Goal: Use online tool/utility: Use online tool/utility

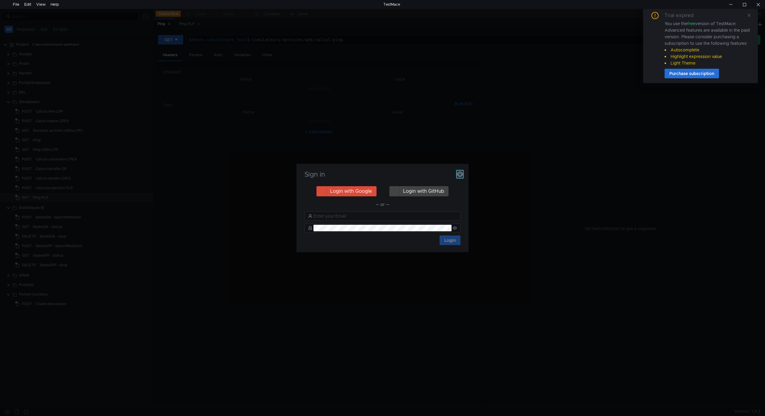
click at [458, 176] on icon "button" at bounding box center [460, 174] width 6 height 6
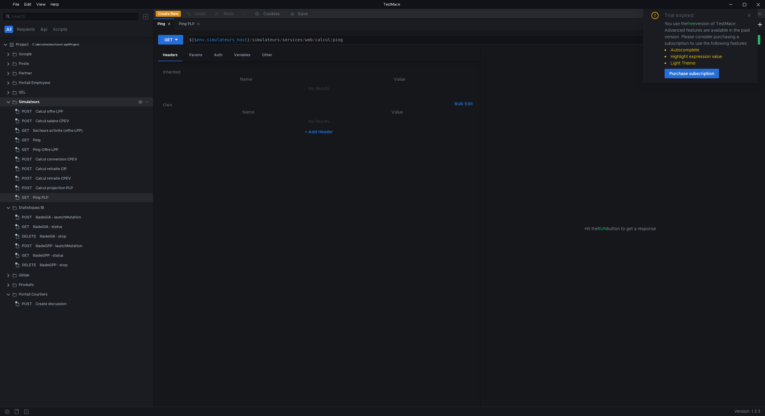
click at [26, 101] on div "Simulateurs" at bounding box center [29, 101] width 21 height 9
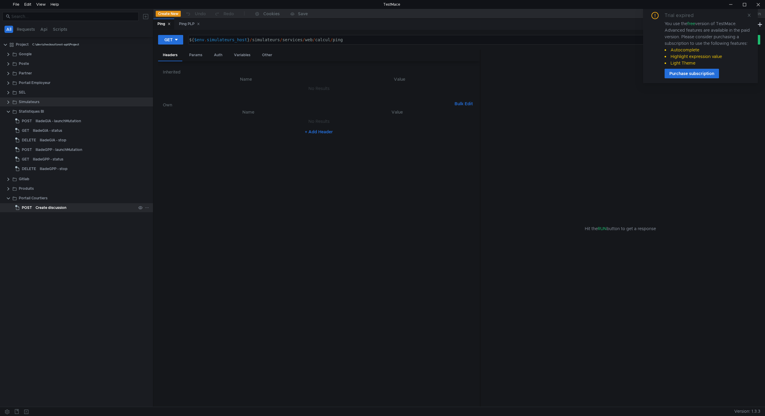
click at [41, 206] on div "Create discussion" at bounding box center [51, 207] width 31 height 9
click at [199, 23] on icon at bounding box center [198, 24] width 2 height 2
click at [170, 22] on icon at bounding box center [169, 23] width 3 height 3
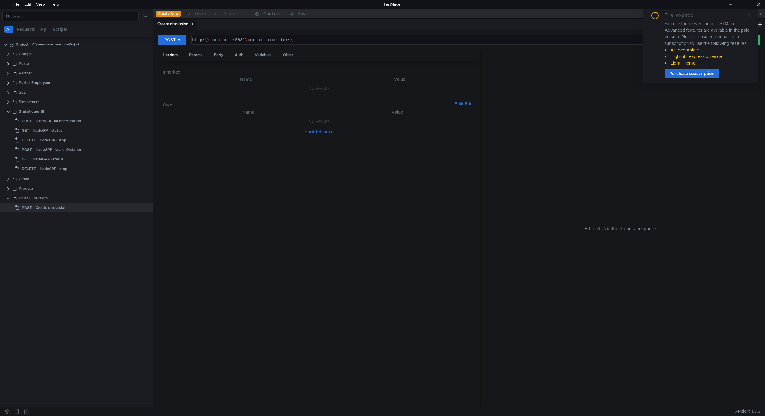
click at [750, 14] on icon at bounding box center [749, 15] width 4 height 4
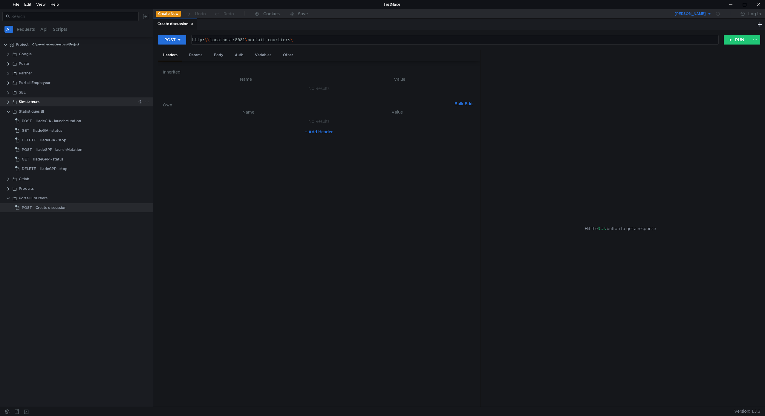
click at [32, 101] on div "Simulateurs" at bounding box center [29, 101] width 21 height 9
click at [31, 85] on div "Portail Employeur" at bounding box center [35, 82] width 32 height 9
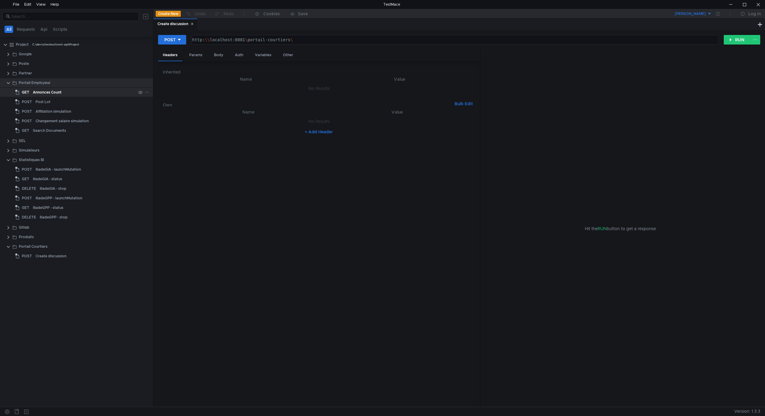
click at [40, 93] on div "Annonces Count" at bounding box center [47, 92] width 29 height 9
click at [40, 245] on div "Portail Courtiers" at bounding box center [33, 246] width 29 height 9
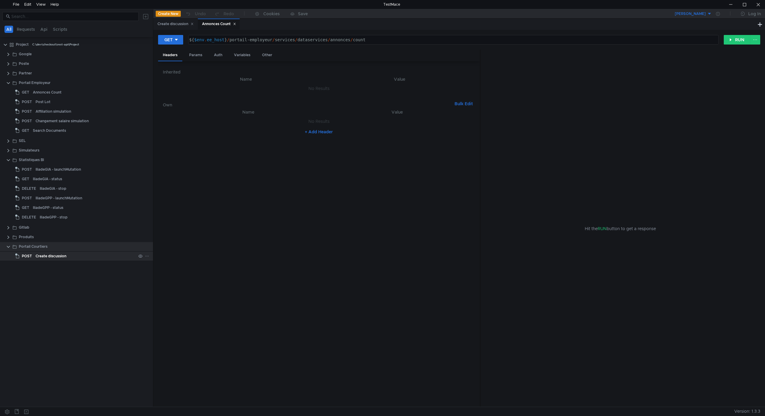
click at [43, 254] on div "Create discussion" at bounding box center [51, 256] width 31 height 9
click at [236, 24] on icon at bounding box center [234, 23] width 3 height 3
click at [192, 57] on div "Params" at bounding box center [195, 55] width 23 height 11
click at [213, 56] on div "Body" at bounding box center [218, 55] width 19 height 11
click at [202, 40] on div "http: \\ localhost:8081 \ portail-courtiers \" at bounding box center [454, 44] width 527 height 14
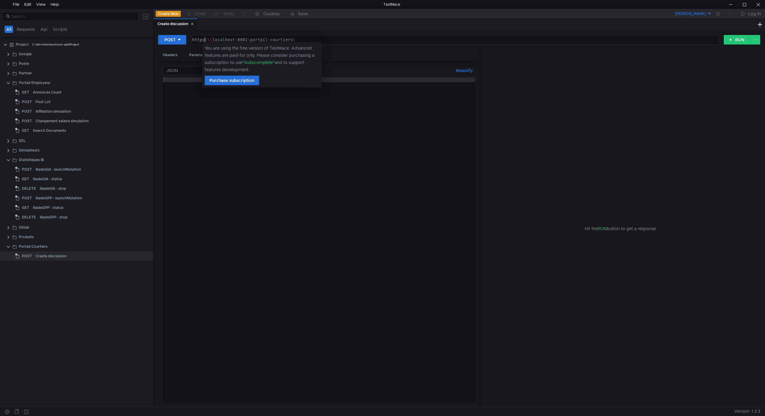
scroll to position [0, 1]
click at [320, 40] on div "https: \\ localhost:8081 \ portail-courtiers \" at bounding box center [454, 44] width 527 height 14
type textarea "https:\\localhost:8081/portail-courtiers/services/dataservices/validation-acces"
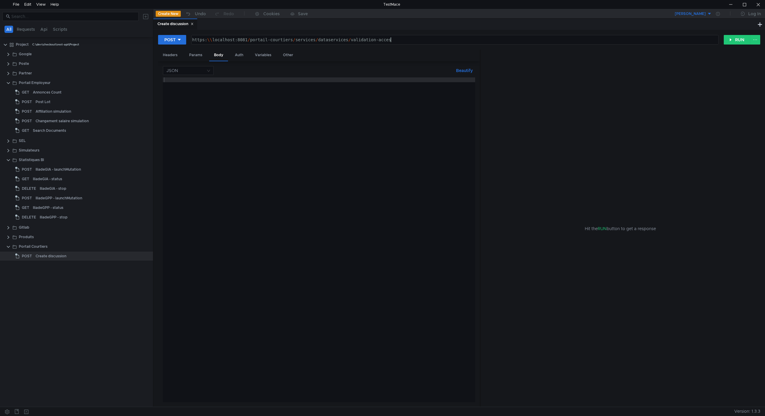
click at [204, 81] on div at bounding box center [319, 244] width 312 height 335
type textarea "{"
type textarea "numeroContact: 101,"
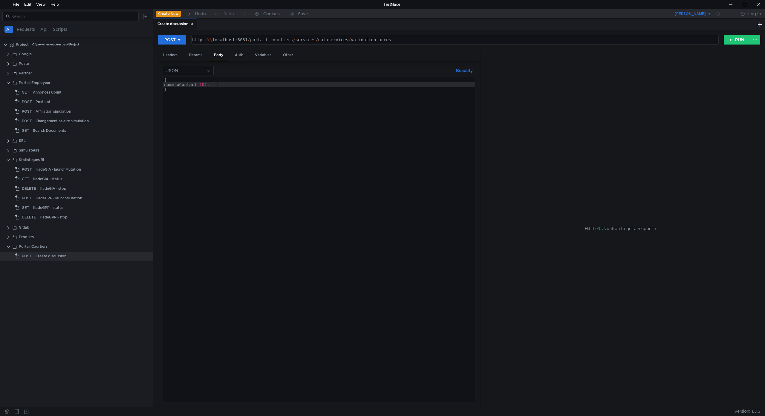
type textarea "numeroContact: 101,"
click at [462, 72] on button "Beautify" at bounding box center [465, 70] width 22 height 7
click at [738, 39] on button "RUN" at bounding box center [737, 40] width 27 height 10
click at [204, 41] on div "https: \\ localhost:8081 / portail-courtiers / services / dataservices / valida…" at bounding box center [454, 44] width 527 height 14
click at [728, 40] on button "RUN" at bounding box center [737, 40] width 27 height 10
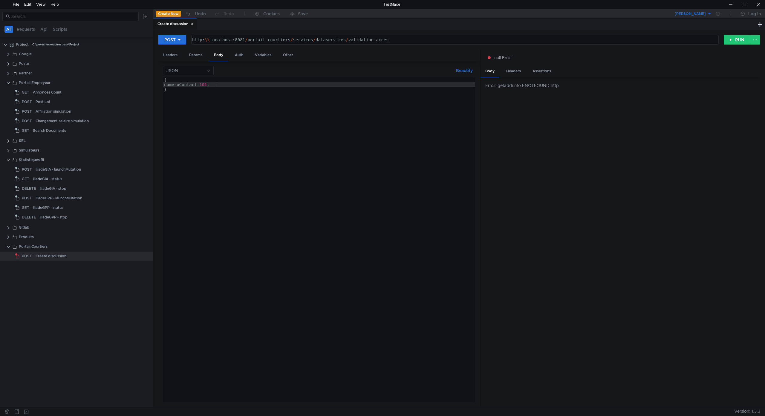
click at [205, 40] on div "http: \\ localhost:8081 / portail-courtiers / services / dataservices / validat…" at bounding box center [454, 44] width 527 height 14
click at [732, 40] on button "RUN" at bounding box center [737, 40] width 27 height 10
click at [200, 41] on div "http:// localhost:8081 / portail-courtiers / services / dataservices / validati…" at bounding box center [454, 44] width 527 height 14
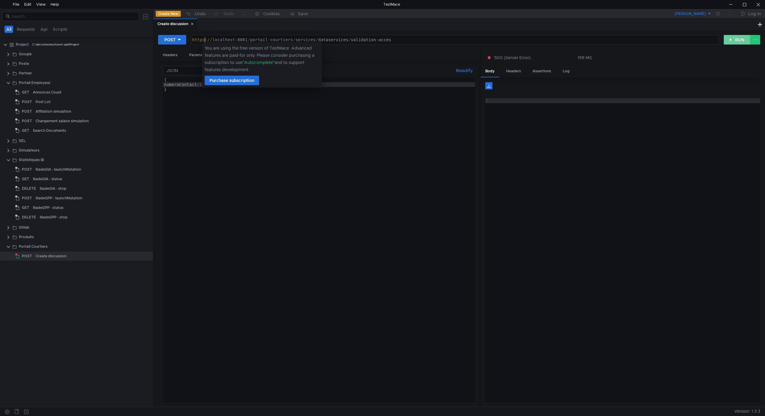
click at [734, 40] on button "RUN" at bounding box center [737, 40] width 27 height 10
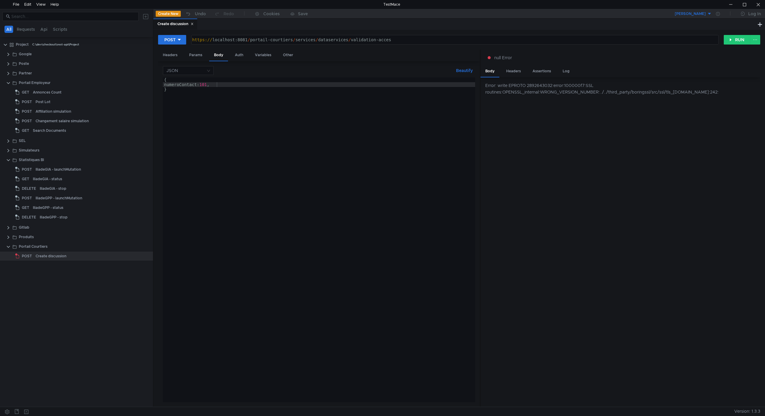
click at [203, 40] on div "https:// localhost:8081 / portail-courtiers / services / dataservices / validat…" at bounding box center [454, 44] width 527 height 14
type textarea "http://localhost:8081/portail-courtiers/services/dataservices/validation-acces"
click at [172, 83] on div "{ numeroContact: 101 , }" at bounding box center [319, 244] width 312 height 335
click at [736, 39] on button "RUN" at bounding box center [737, 40] width 27 height 10
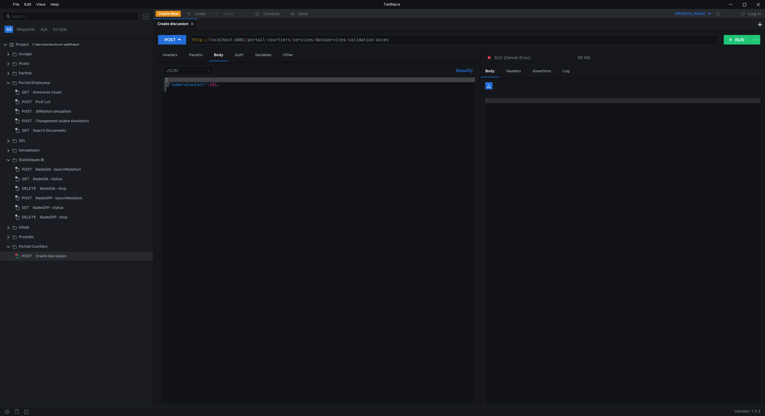
drag, startPoint x: 169, startPoint y: 84, endPoint x: 167, endPoint y: 81, distance: 3.5
click at [167, 81] on div "{ "numeroContact" : 101 , }" at bounding box center [319, 244] width 312 height 335
click at [165, 85] on div "{ "numeroContact" : 101 , }" at bounding box center [319, 244] width 312 height 335
type textarea "{"numeroContact": 101}"
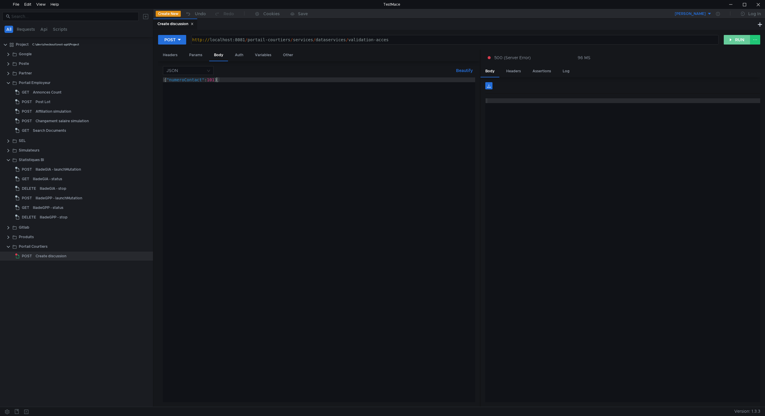
click at [735, 41] on button "RUN" at bounding box center [737, 40] width 27 height 10
click at [39, 103] on div "Post Lot" at bounding box center [43, 101] width 15 height 9
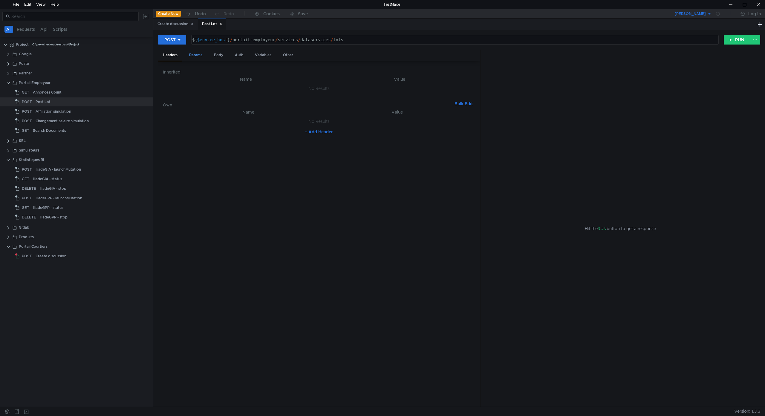
click at [196, 54] on div "Params" at bounding box center [195, 55] width 23 height 11
click at [218, 55] on div "Body" at bounding box center [218, 55] width 19 height 11
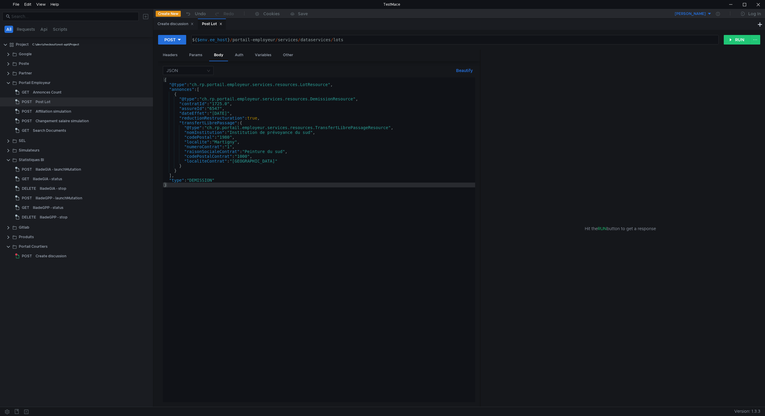
type textarea ""@type": "ch.rp.portail.employeur.services.resources.LotResource","
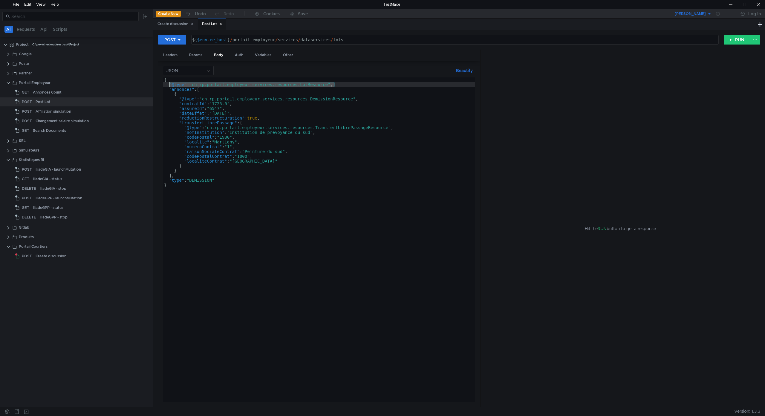
drag, startPoint x: 337, startPoint y: 86, endPoint x: 169, endPoint y: 84, distance: 168.0
click at [169, 84] on div "{ "@type" : "ch.rp.portail.employeur.services.resources.LotResource" , "annonce…" at bounding box center [319, 244] width 312 height 335
click at [175, 24] on div "Create discussion" at bounding box center [176, 24] width 36 height 6
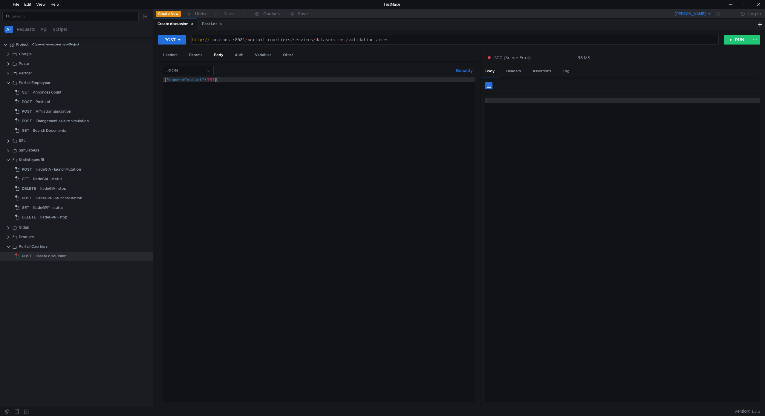
click at [459, 70] on button "Beautify" at bounding box center [465, 70] width 22 height 7
type textarea "{"
click at [175, 80] on div "{ "numeroContact" : 101 }" at bounding box center [319, 244] width 312 height 335
paste textarea ""@type": "ch.rp.portail.employeur.services.resources.LotResource","
drag, startPoint x: 300, startPoint y: 84, endPoint x: 194, endPoint y: 85, distance: 105.2
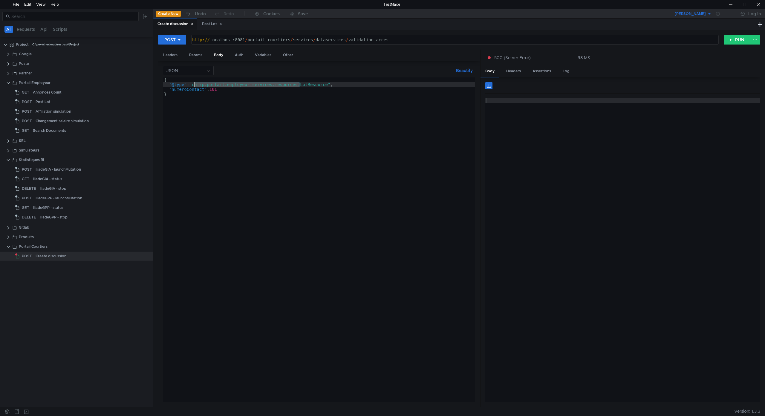
click at [194, 85] on div "{ "@type" : "ch.rp.portail.employeur.services.resources.LotResource" , "numeroC…" at bounding box center [319, 244] width 312 height 335
paste textarea "courtiers"
click at [311, 84] on div "{ "@type" : "ch.rp.portail.courtiers.services.resources.LotResource" , "numeroC…" at bounding box center [319, 244] width 312 height 335
click at [739, 38] on button "RUN" at bounding box center [737, 40] width 27 height 10
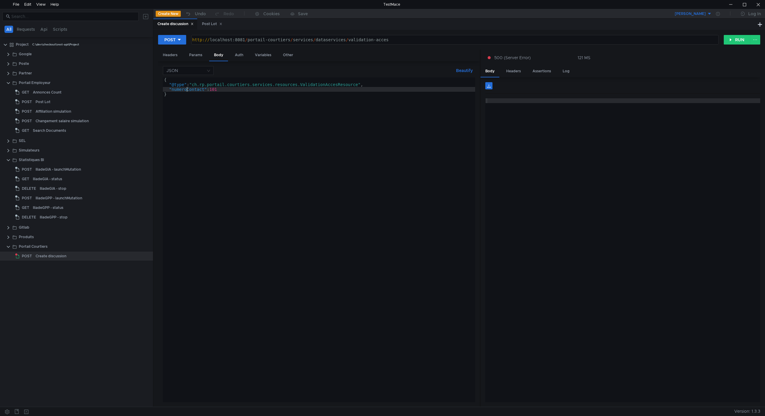
scroll to position [0, 4]
click at [187, 91] on div "{ "@type" : "ch.rp.portail.courtiers.services.resources.ValidationAccesResource…" at bounding box center [319, 244] width 312 height 335
paste textarea "Courtier"
type textarea ""numeroContactCourtier": 101"
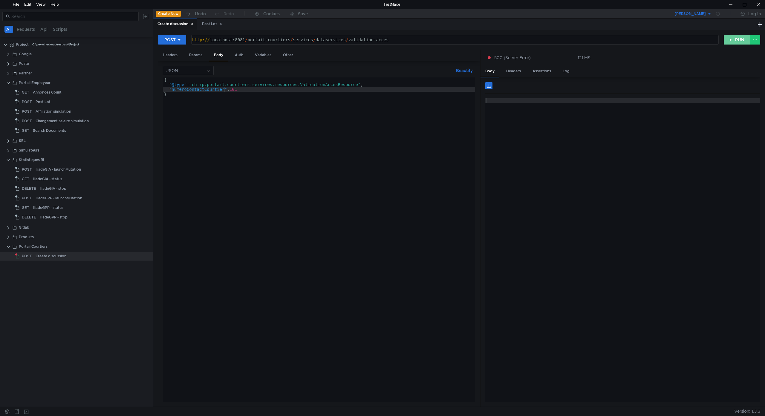
click at [735, 38] on button "RUN" at bounding box center [737, 40] width 27 height 10
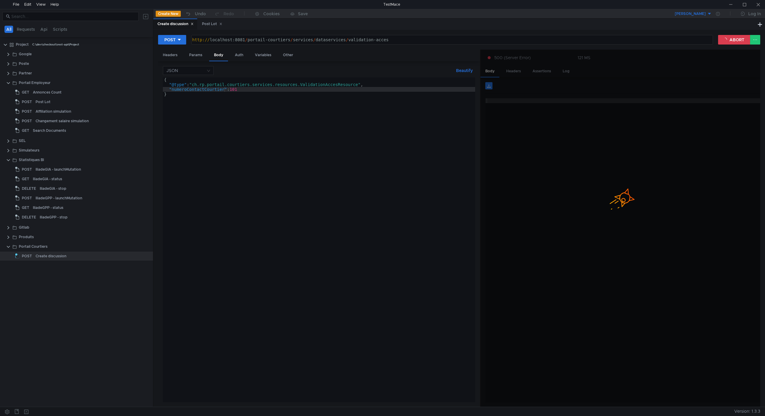
scroll to position [0, 4]
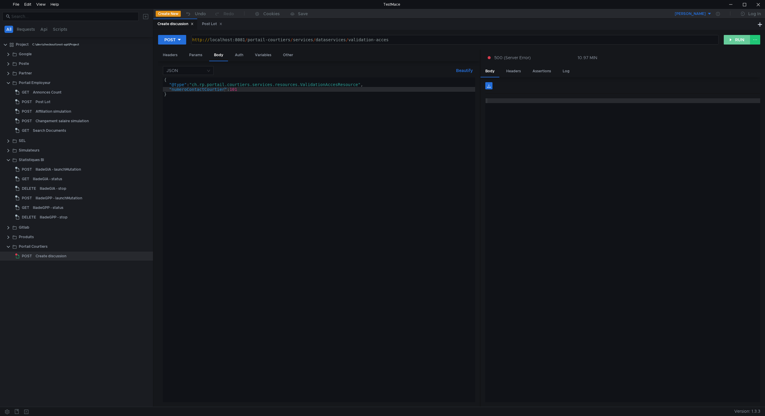
click at [734, 43] on button "RUN" at bounding box center [737, 40] width 27 height 10
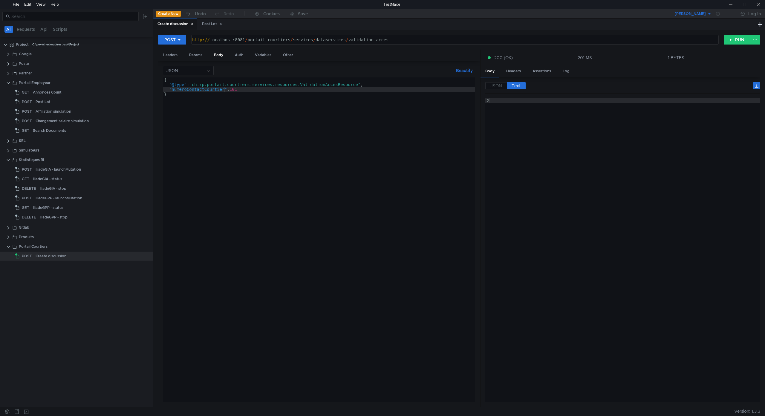
scroll to position [0, 4]
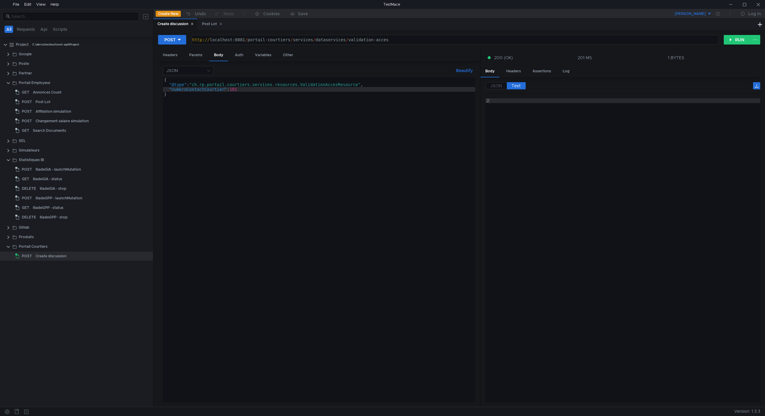
scroll to position [0, 4]
click at [707, 13] on button "[PERSON_NAME]" at bounding box center [692, 14] width 42 height 10
click at [700, 24] on li "No Environment" at bounding box center [692, 27] width 43 height 10
click at [708, 13] on button "No Environment" at bounding box center [692, 14] width 42 height 10
click at [708, 13] on div at bounding box center [382, 208] width 765 height 416
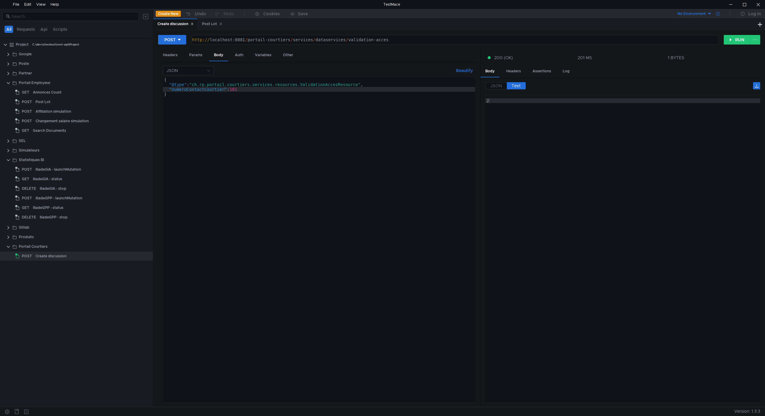
click at [717, 13] on icon at bounding box center [718, 14] width 4 height 4
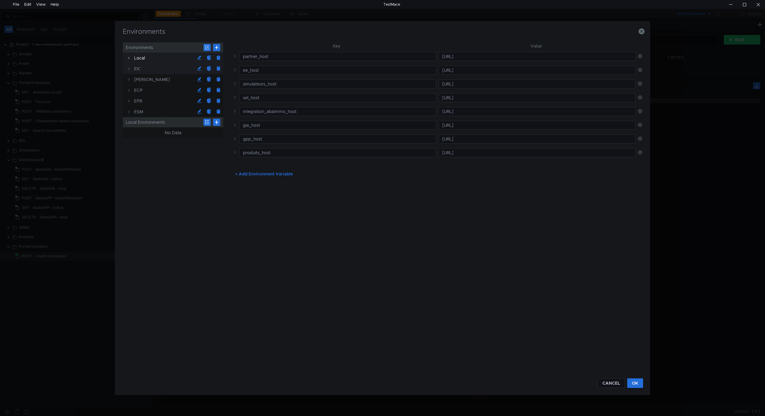
click at [138, 66] on div "EIC" at bounding box center [164, 68] width 60 height 11
type input "http://jbseic:9780"
type input "http://espace-employeur-ece.retraitespopulaires.ch"
type input "http://appsim-eie:8480"
type input "http://appsel-eie:9580"
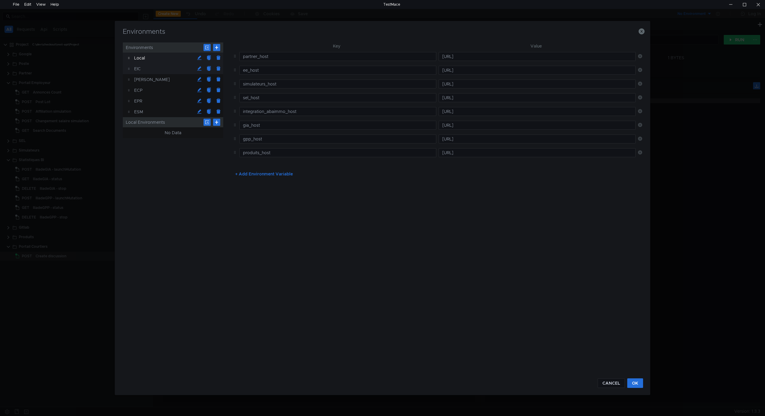
type input "http://jbseic:9080"
type input "http://jbseic:8680"
type input "http://jbseic:8580"
type input "http://jbseic:8980"
click at [139, 61] on div "Local" at bounding box center [164, 58] width 60 height 11
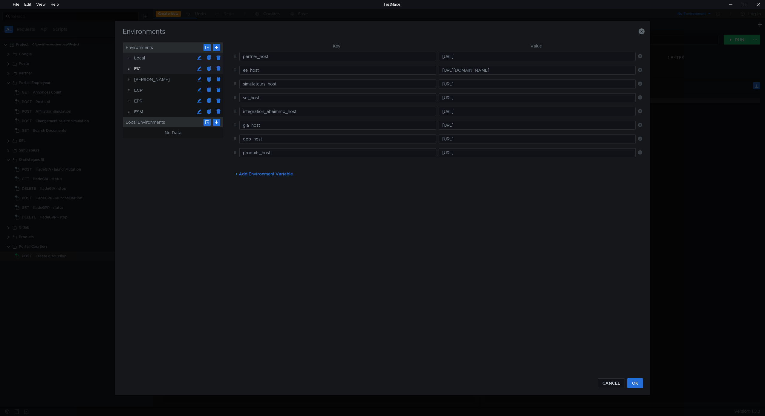
type input "http://localhost:8080"
type input "http://localhost:8081"
type input "http://localhost:8080"
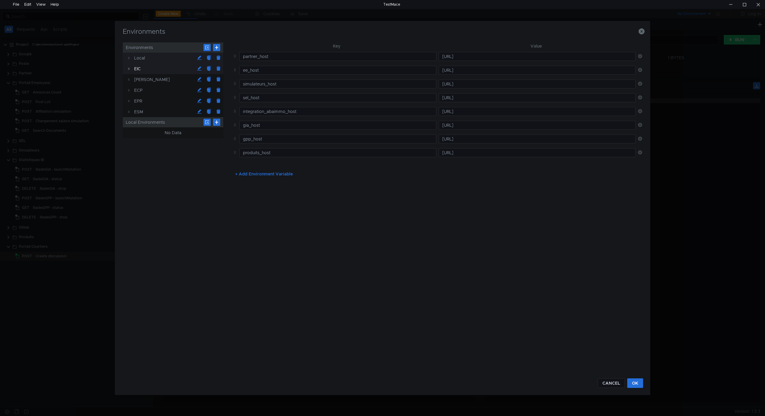
type input "http://localhost:8080"
click at [613, 382] on button "CANCEL" at bounding box center [611, 383] width 27 height 10
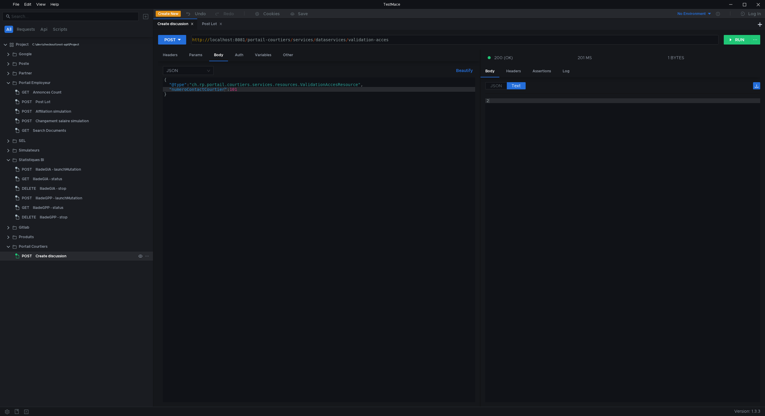
click at [146, 256] on icon at bounding box center [147, 256] width 4 height 4
click at [170, 282] on app-tour-anchor "Duplicate" at bounding box center [163, 282] width 19 height 7
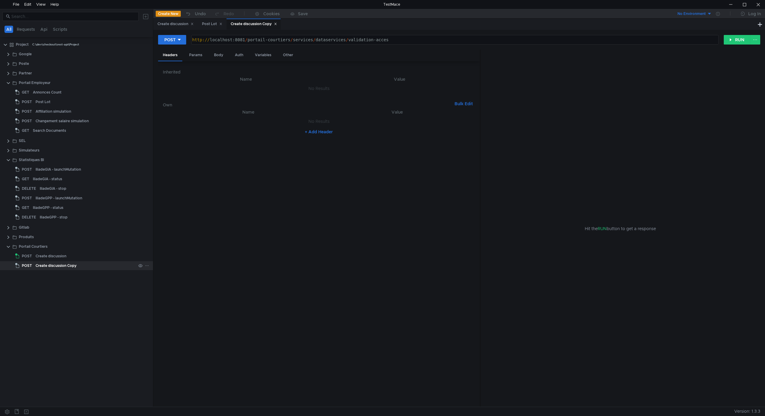
click at [49, 266] on div "Create discussion Copy" at bounding box center [56, 265] width 41 height 9
click at [180, 37] on div at bounding box center [179, 39] width 4 height 7
click at [178, 51] on li "GET" at bounding box center [172, 53] width 28 height 10
drag, startPoint x: 343, startPoint y: 39, endPoint x: 403, endPoint y: 37, distance: 60.4
click at [403, 37] on div "http:// localhost:8081 / portail-courtiers / services / dataservices / validati…" at bounding box center [454, 39] width 530 height 9
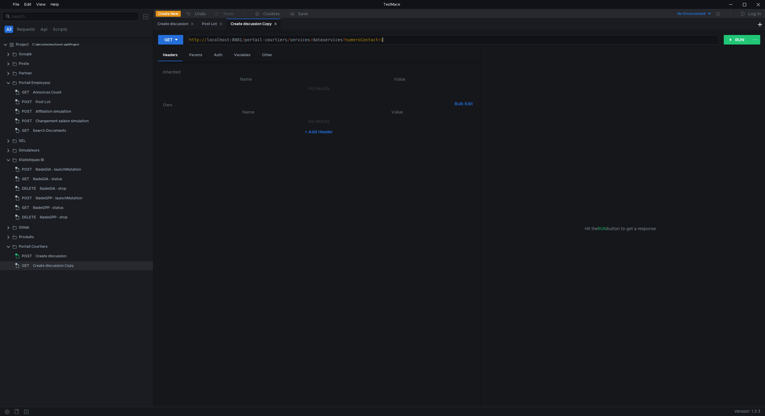
scroll to position [0, 14]
click at [197, 54] on div "Params" at bounding box center [195, 55] width 23 height 11
click at [221, 54] on div "Auth" at bounding box center [218, 55] width 18 height 11
click at [243, 52] on div "Variables" at bounding box center [242, 55] width 26 height 11
click at [171, 55] on div "Headers" at bounding box center [170, 55] width 24 height 11
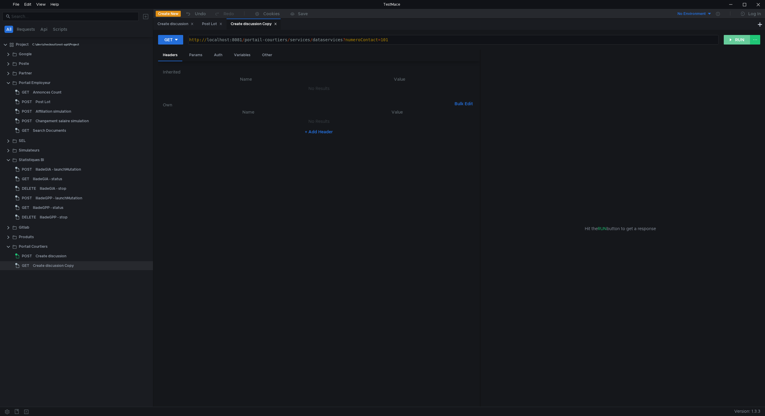
click at [727, 39] on button "RUN" at bounding box center [737, 40] width 27 height 10
click at [402, 33] on div "GET http://localhost:8081/portail-courtiers/services/dataservices?numeroContact…" at bounding box center [459, 218] width 612 height 377
click at [341, 39] on div "http:// localhost:8081 / portail-courtiers / services / dataservices ? numeroCo…" at bounding box center [453, 44] width 530 height 14
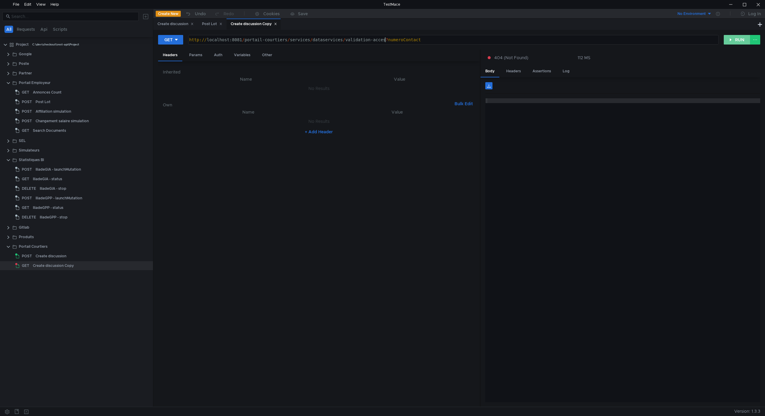
click at [742, 36] on button "RUN" at bounding box center [737, 40] width 27 height 10
click at [428, 39] on div "http:// localhost:8081 / portail-courtiers / services / dataservices / validati…" at bounding box center [453, 44] width 530 height 14
type textarea "http://localhost:8081/portail-courtiers/services/dataservices/validation-acces?…"
click at [732, 40] on button "RUN" at bounding box center [737, 40] width 27 height 10
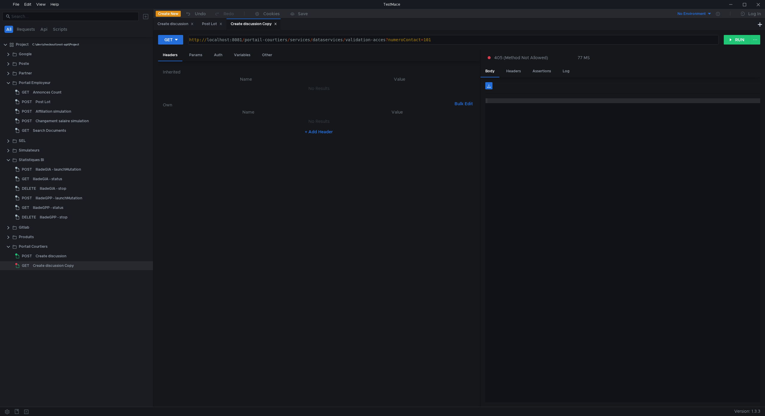
scroll to position [0, 17]
click at [178, 42] on icon at bounding box center [176, 40] width 4 height 4
click at [178, 42] on div at bounding box center [382, 208] width 765 height 416
click at [447, 39] on div "http:// localhost:8081 / portail-courtiers / services / dataservices / validati…" at bounding box center [453, 44] width 530 height 14
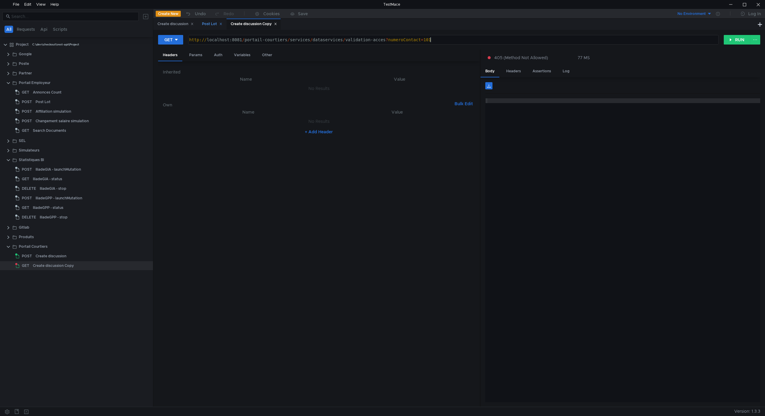
click at [222, 24] on icon at bounding box center [221, 24] width 2 height 2
click at [181, 22] on div "Create discussion" at bounding box center [176, 24] width 36 height 6
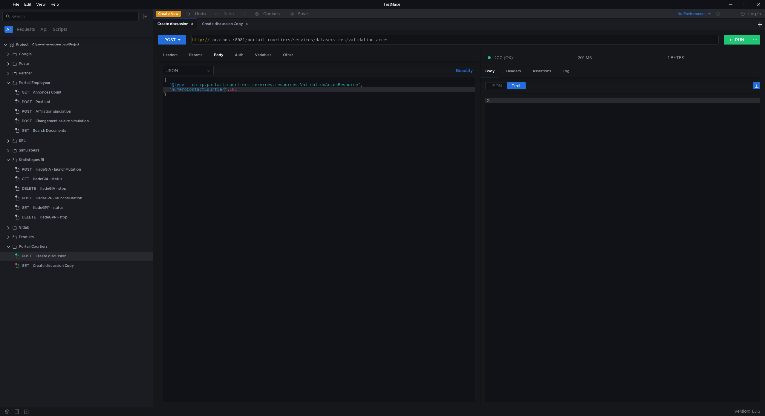
click at [398, 40] on div "http:// localhost:8081 / portail-courtiers / services / dataservices / validati…" at bounding box center [454, 44] width 527 height 14
click at [224, 25] on div "Create discussion Copy" at bounding box center [225, 24] width 46 height 6
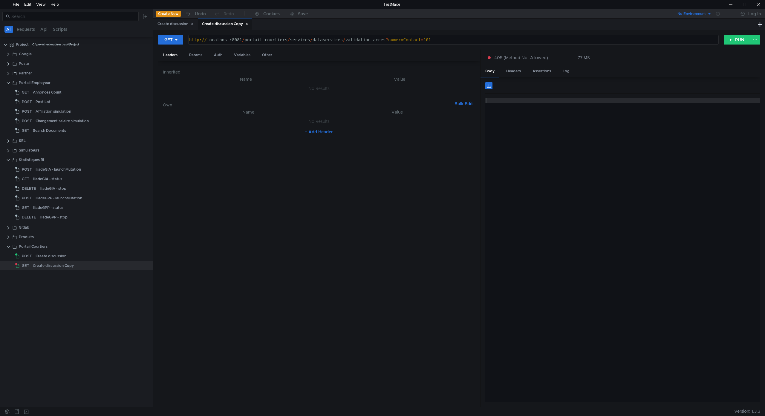
click at [386, 38] on div "http:// localhost:8081 / portail-courtiers / services / dataservices / validati…" at bounding box center [453, 44] width 530 height 14
click at [732, 42] on button "RUN" at bounding box center [737, 40] width 27 height 10
click at [176, 40] on icon at bounding box center [176, 40] width 3 height 2
click at [172, 60] on li "POST" at bounding box center [171, 62] width 26 height 10
click at [388, 40] on div "http:// localhost:8081 / portail-courtiers / services / dataservices / validati…" at bounding box center [454, 44] width 527 height 14
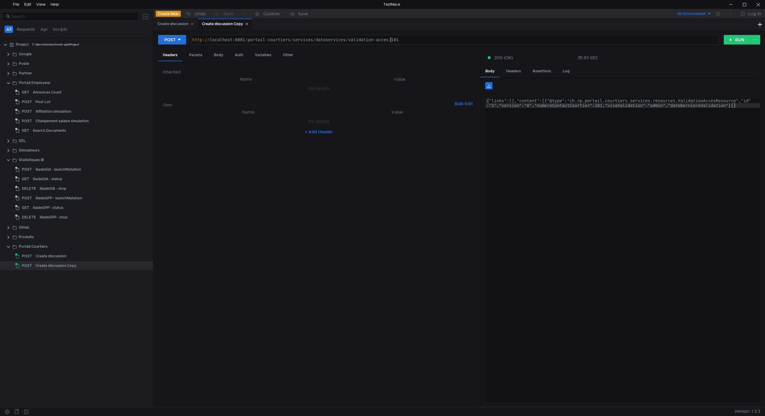
scroll to position [0, 14]
type textarea "[URL]"
click at [217, 54] on div "Body" at bounding box center [218, 55] width 19 height 11
click at [239, 89] on div "{ "@type" : "ch.rp.portail.courtiers.services.resources.ValidationAccesResource…" at bounding box center [319, 244] width 312 height 335
type textarea ""numeroContactCourtier": 101,"
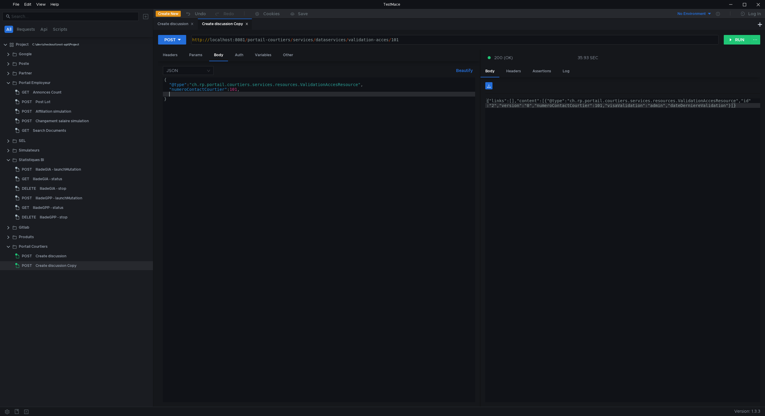
scroll to position [0, 0]
type textarea "2"
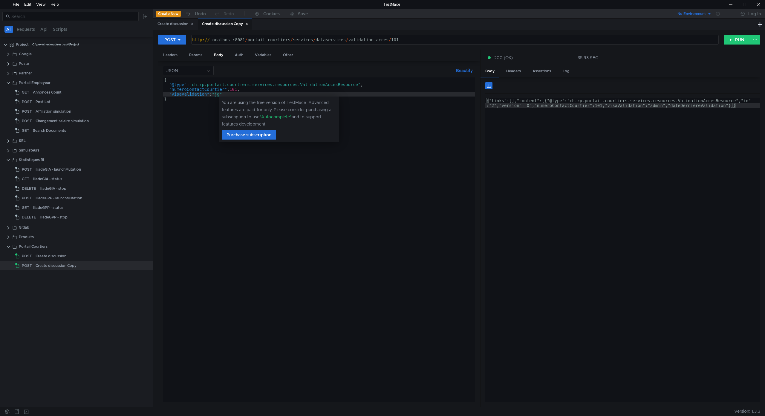
scroll to position [0, 4]
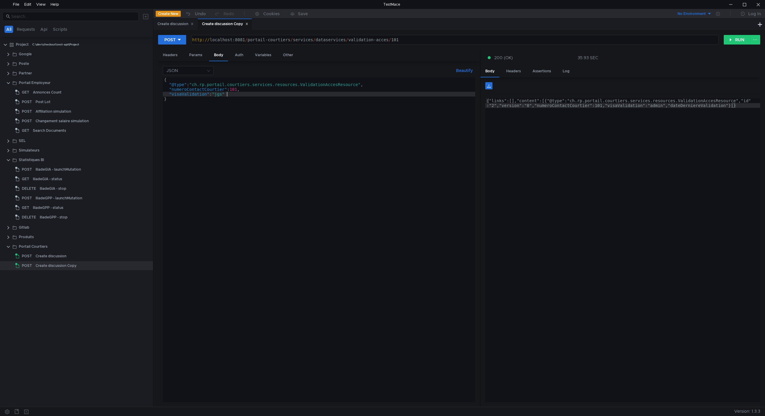
type textarea ""visaValidation": "jgs","
type textarea ""dateDerniereValidation": "2025-09-04 10:10:10:000""
click at [735, 39] on button "RUN" at bounding box center [737, 40] width 27 height 10
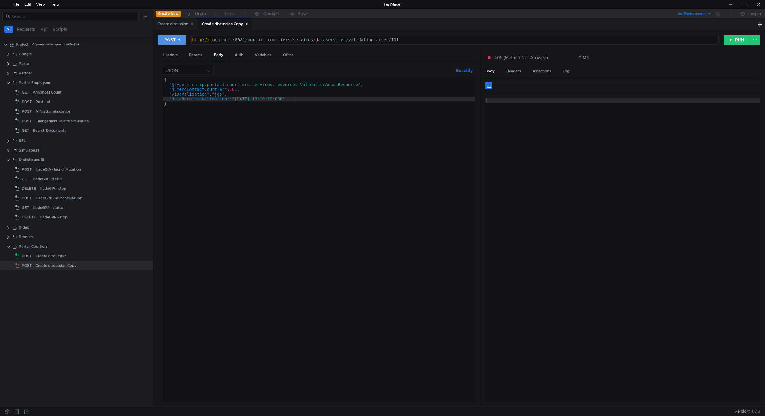
click at [178, 39] on icon at bounding box center [179, 40] width 4 height 4
click at [170, 70] on li "PUT" at bounding box center [172, 72] width 28 height 10
click at [731, 37] on button "RUN" at bounding box center [737, 40] width 27 height 10
click at [301, 98] on div "{ "@type" : "ch.rp.portail.courtiers.services.resources.ValidationAccesResource…" at bounding box center [319, 244] width 312 height 335
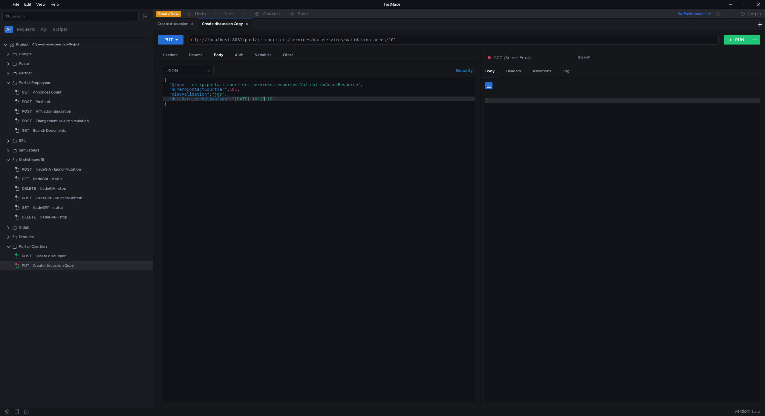
click at [265, 99] on div "{ "@type" : "ch.rp.portail.courtiers.services.resources.ValidationAccesResource…" at bounding box center [319, 244] width 312 height 335
click at [732, 41] on button "RUN" at bounding box center [737, 40] width 27 height 10
click at [732, 39] on button "RUN" at bounding box center [737, 40] width 27 height 10
click at [737, 42] on button "RUN" at bounding box center [737, 40] width 27 height 10
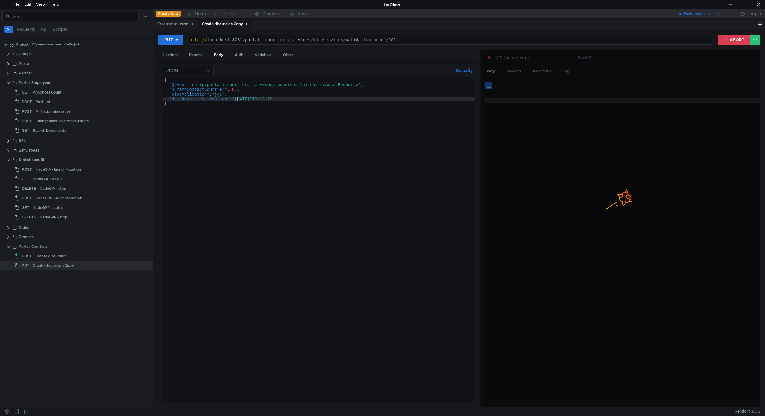
click at [236, 98] on div "{ "@type" : "ch.rp.portail.courtiers.services.resources.ValidationAccesResource…" at bounding box center [319, 244] width 312 height 335
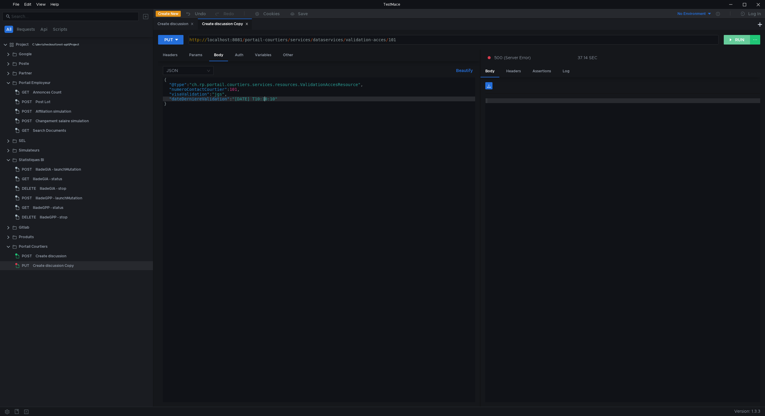
click at [737, 38] on button "RUN" at bounding box center [737, 40] width 27 height 10
click at [266, 97] on div "{ "@type" : "ch.rp.portail.courtiers.services.resources.ValidationAccesResource…" at bounding box center [319, 244] width 312 height 335
click at [733, 39] on button "RUN" at bounding box center [737, 40] width 27 height 10
click at [261, 99] on div "{ "@type" : "ch.rp.portail.courtiers.services.resources.ValidationAccesResource…" at bounding box center [319, 244] width 312 height 335
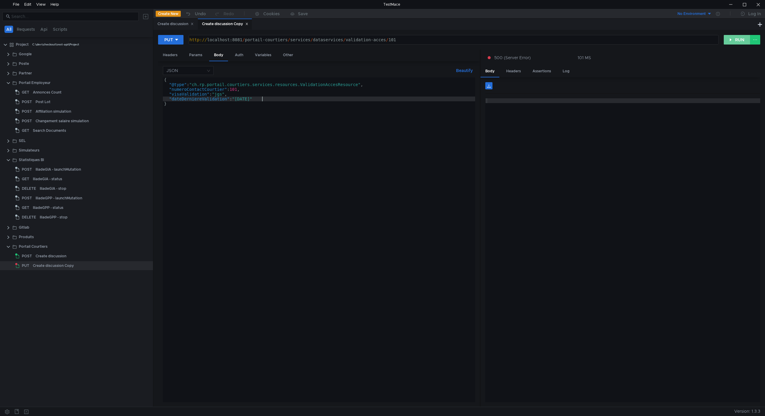
click at [733, 39] on button "RUN" at bounding box center [737, 40] width 27 height 10
click at [732, 38] on button "RUN" at bounding box center [737, 40] width 27 height 10
click at [735, 42] on button "RUN" at bounding box center [737, 40] width 27 height 10
click at [262, 98] on div "{ "@type" : "ch.rp.portail.courtiers.services.resources.ValidationAccesResource…" at bounding box center [319, 244] width 312 height 335
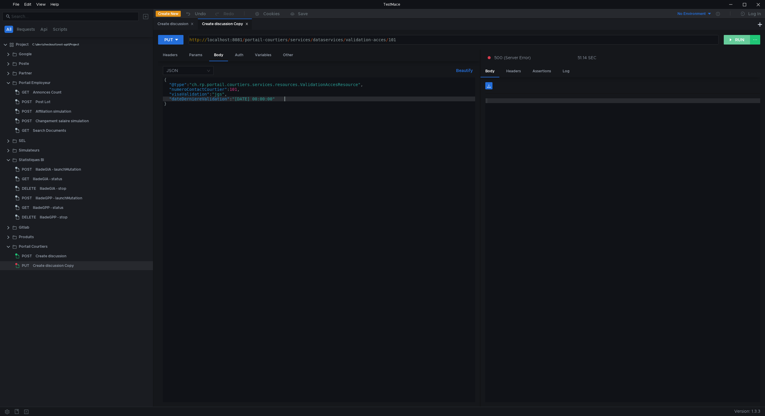
type textarea ""dateDerniereValidation": "[DATE] 00:00:00""
click at [733, 42] on button "RUN" at bounding box center [737, 40] width 27 height 10
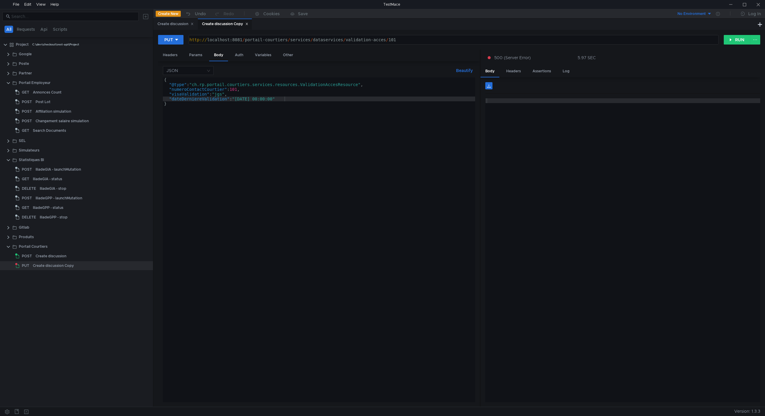
scroll to position [0, 8]
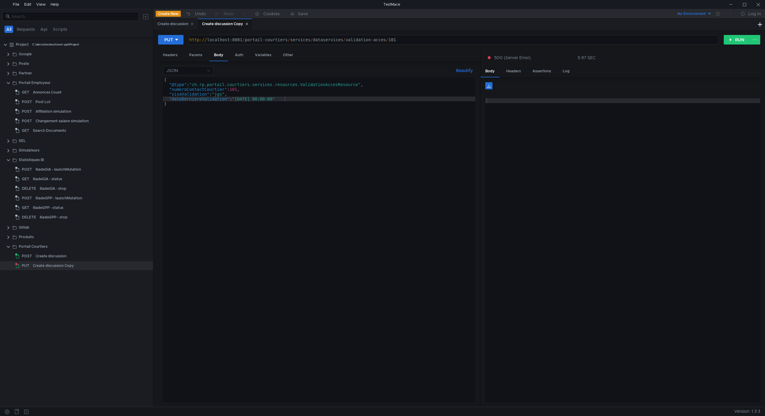
scroll to position [0, 8]
click at [56, 115] on div "Affiliation simulation" at bounding box center [54, 111] width 36 height 9
click at [44, 112] on div "Affiliation simulation" at bounding box center [54, 111] width 36 height 9
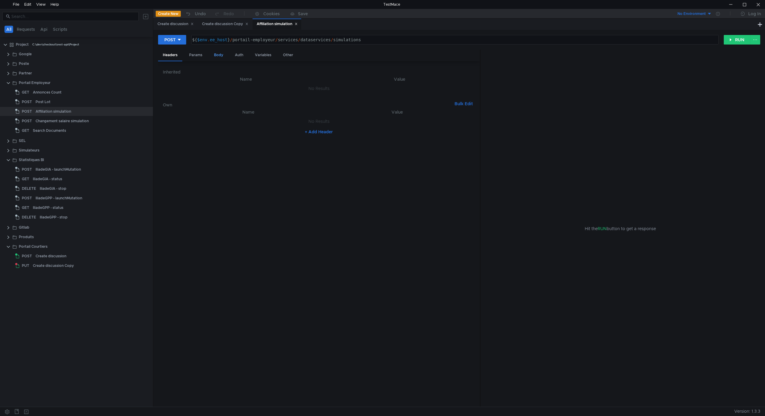
click at [221, 57] on div "Body" at bounding box center [218, 55] width 19 height 11
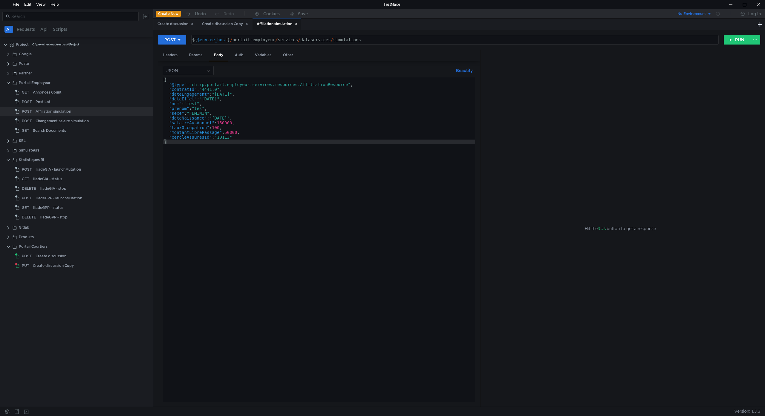
click at [297, 25] on icon at bounding box center [296, 24] width 2 height 2
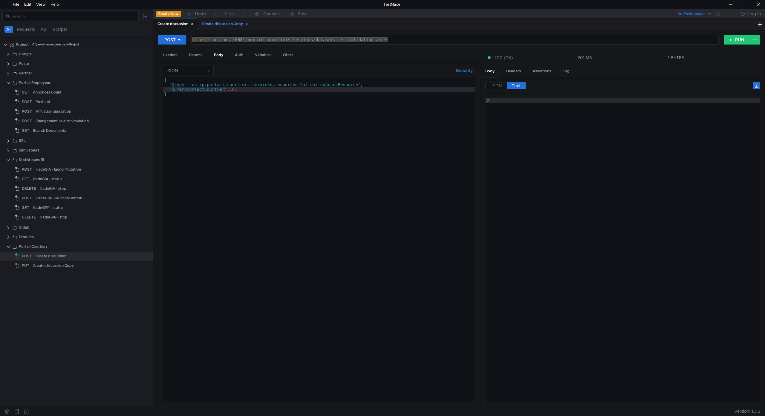
click at [225, 24] on div "Create discussion Copy" at bounding box center [225, 24] width 46 height 6
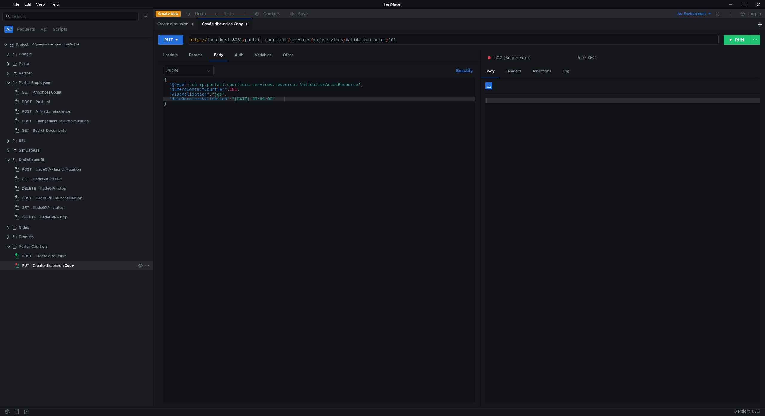
click at [146, 267] on icon at bounding box center [147, 266] width 4 height 4
click at [166, 285] on app-tour-anchor "Rename" at bounding box center [162, 282] width 16 height 7
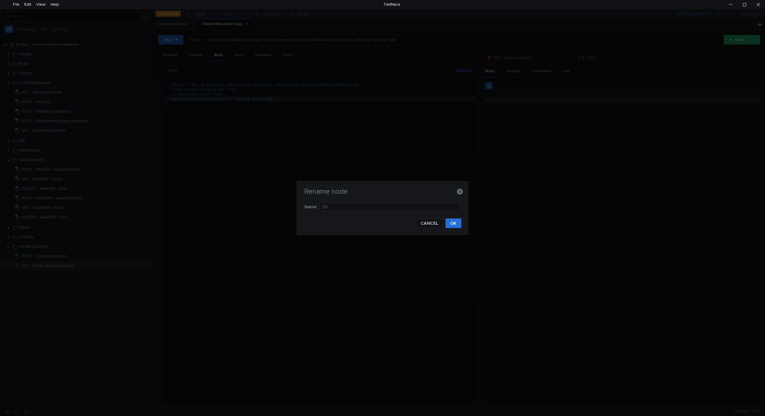
type input "C"
type input "Update validation accès"
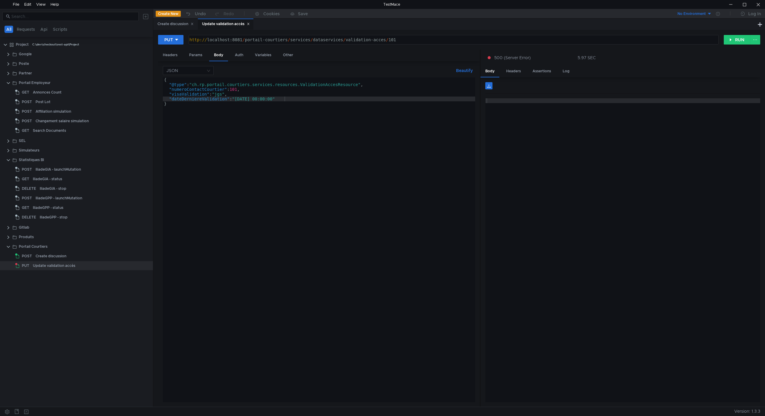
click at [268, 97] on div "{ "@type" : "ch.rp.portail.courtiers.services.resources.ValidationAccesResource…" at bounding box center [319, 244] width 312 height 335
click at [267, 98] on div "{ "@type" : "ch.rp.portail.courtiers.services.resources.ValidationAccesResource…" at bounding box center [319, 244] width 312 height 335
type textarea ""dateDerniereValidation": "[DATE] 10:09:08""
click at [735, 42] on button "RUN" at bounding box center [737, 40] width 27 height 10
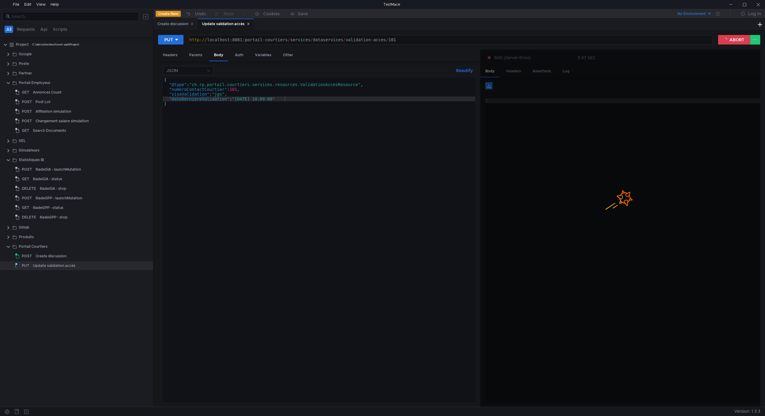
scroll to position [0, 8]
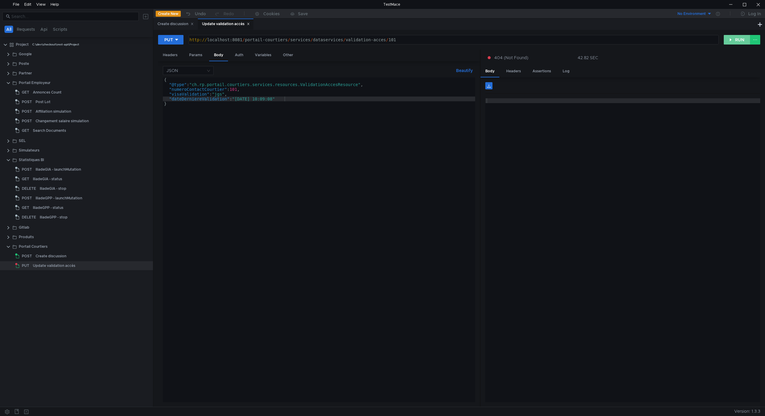
click at [734, 42] on button "RUN" at bounding box center [737, 40] width 27 height 10
click at [416, 39] on div "http:// localhost:8081 / portail-courtiers / services / dataservices / validati…" at bounding box center [453, 44] width 530 height 14
type textarea "[URL]"
click at [742, 38] on button "RUN" at bounding box center [737, 40] width 27 height 10
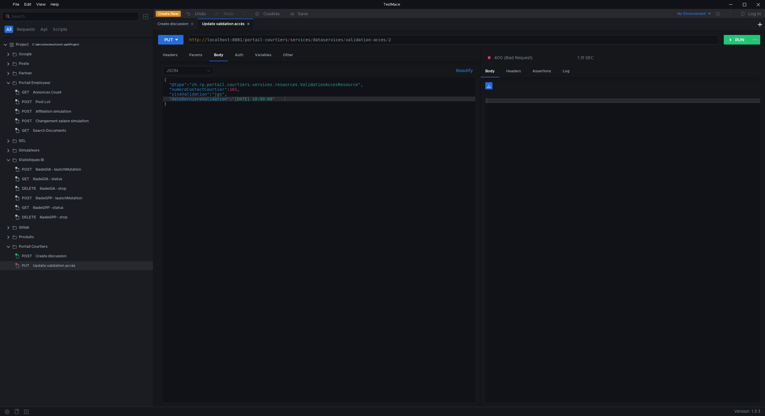
type textarea ""@type": "ch.rp.portail.courtiers.services.resources.ValidationAccesResource","
click at [370, 85] on div "{ "@type" : "ch.rp.portail.courtiers.services.resources.ValidationAccesResource…" at bounding box center [319, 244] width 312 height 335
type textarea ""id": 2,"
click at [734, 40] on button "RUN" at bounding box center [737, 40] width 27 height 10
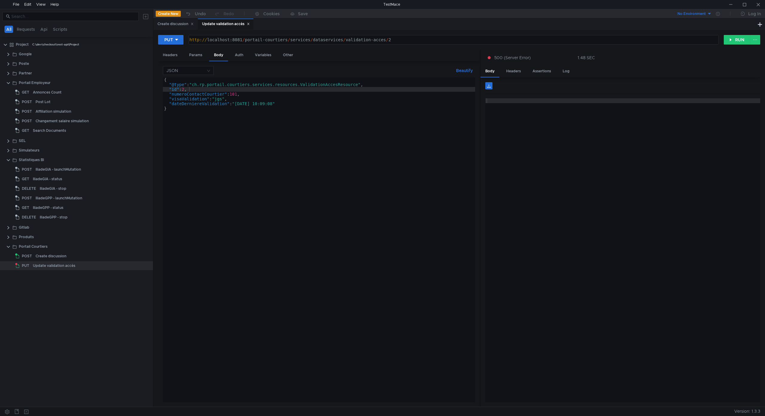
scroll to position [0, 1]
click at [740, 37] on button "RUN" at bounding box center [737, 40] width 27 height 10
click at [733, 39] on button "RUN" at bounding box center [737, 40] width 27 height 10
click at [739, 39] on button "RUN" at bounding box center [737, 40] width 27 height 10
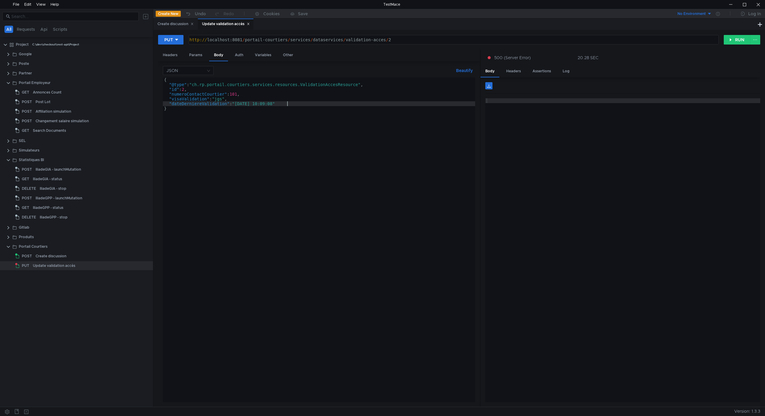
click at [297, 103] on div "{ "@type" : "ch.rp.portail.courtiers.services.resources.ValidationAccesResource…" at bounding box center [319, 244] width 312 height 335
type textarea ""dateDerniereValidation": "[DATE] 10:09:08","
type textarea ""version": 0"
click at [733, 40] on button "RUN" at bounding box center [737, 40] width 27 height 10
